Goal: Task Accomplishment & Management: Manage account settings

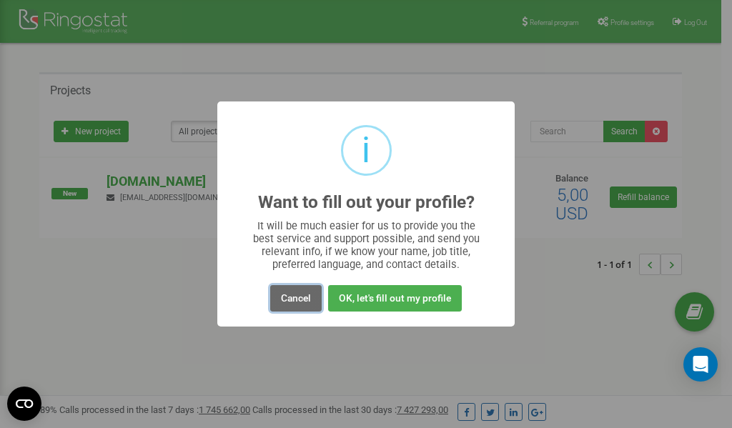
click at [301, 298] on button "Cancel" at bounding box center [295, 298] width 51 height 26
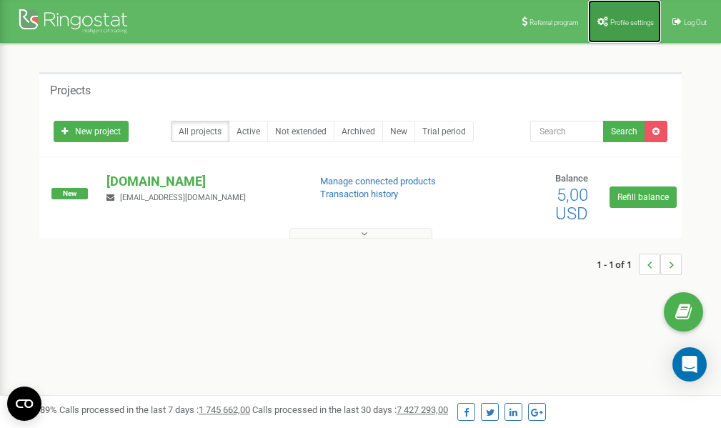
click at [625, 19] on span "Profile settings" at bounding box center [632, 23] width 44 height 8
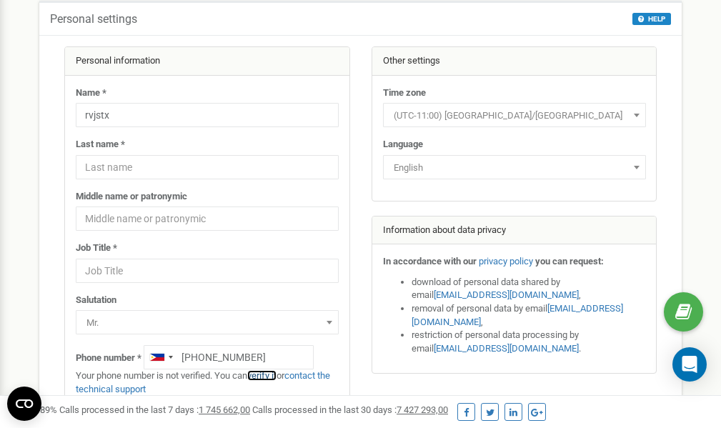
click at [264, 376] on link "verify it" at bounding box center [261, 375] width 29 height 11
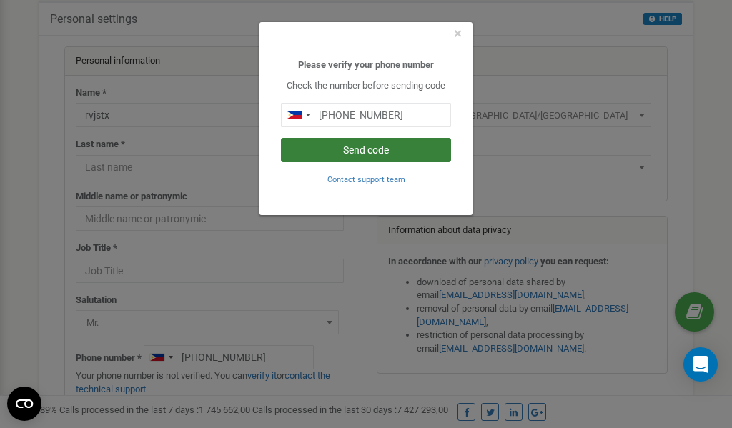
click at [368, 149] on button "Send code" at bounding box center [366, 150] width 170 height 24
